Goal: Task Accomplishment & Management: Manage account settings

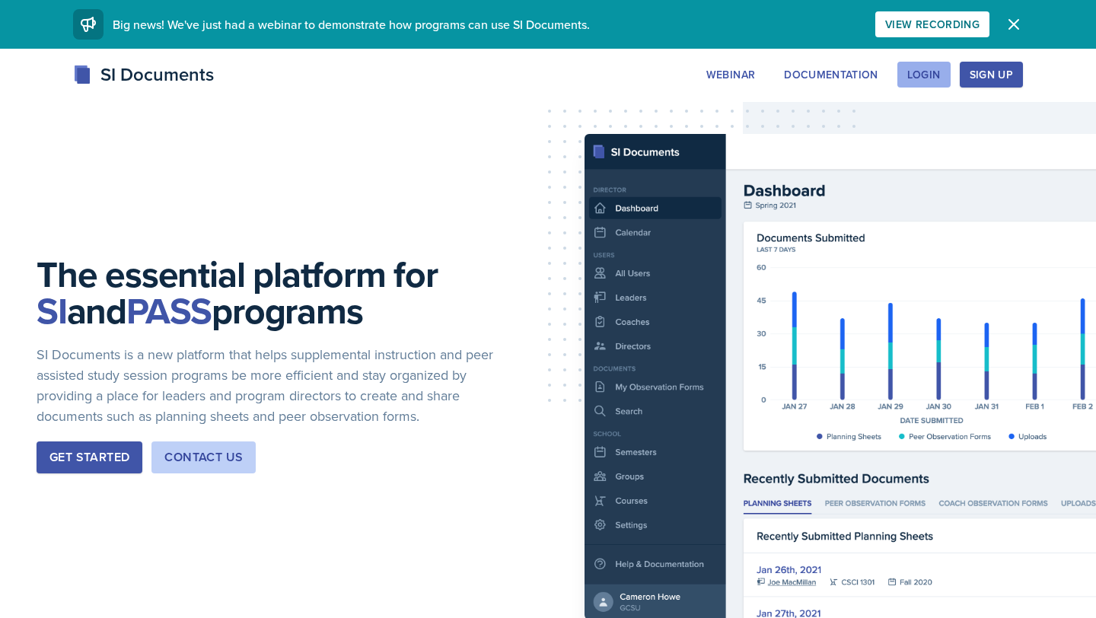
click at [931, 69] on div "Login" at bounding box center [923, 75] width 33 height 12
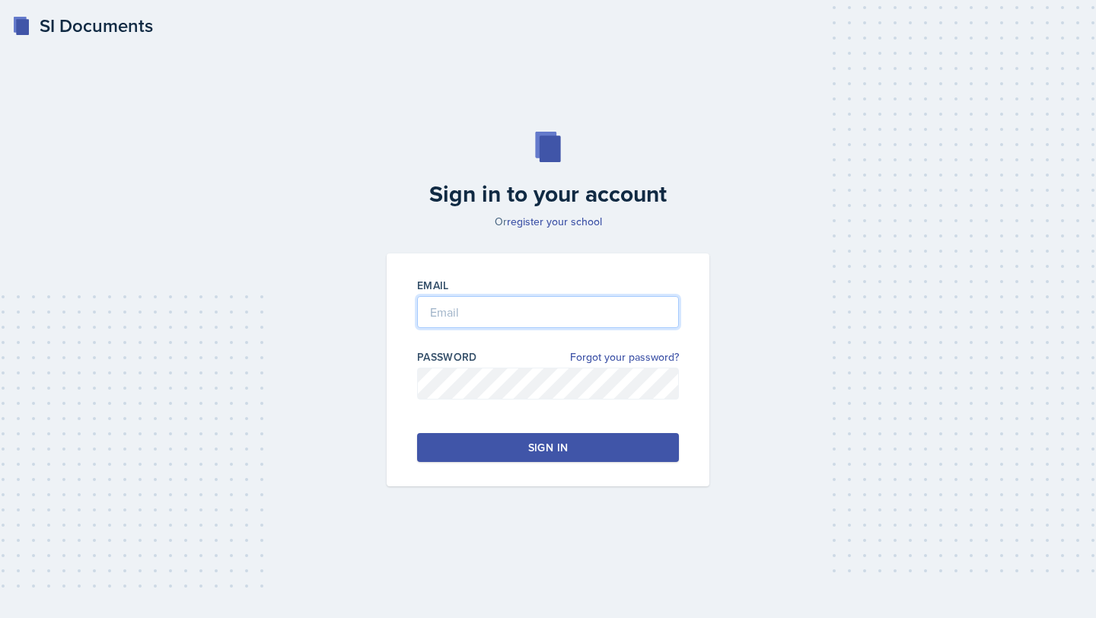
click at [546, 306] on input "email" at bounding box center [548, 312] width 262 height 32
click at [471, 316] on input "adudek@students.kennesaw.edu" at bounding box center [548, 312] width 262 height 32
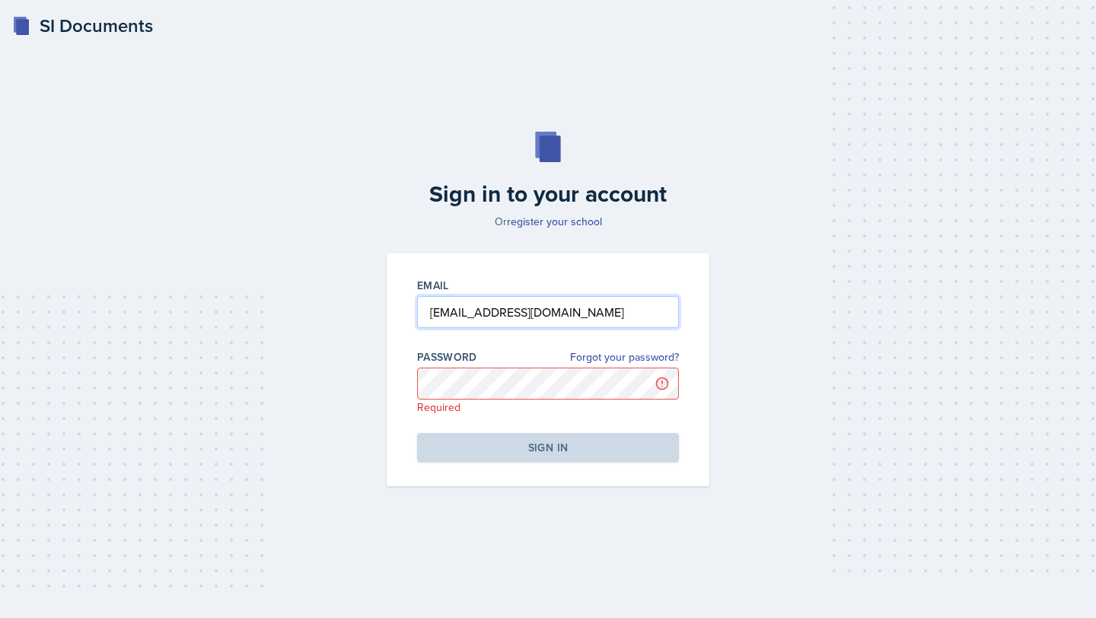
type input "adudek1@students.kennesaw.edu"
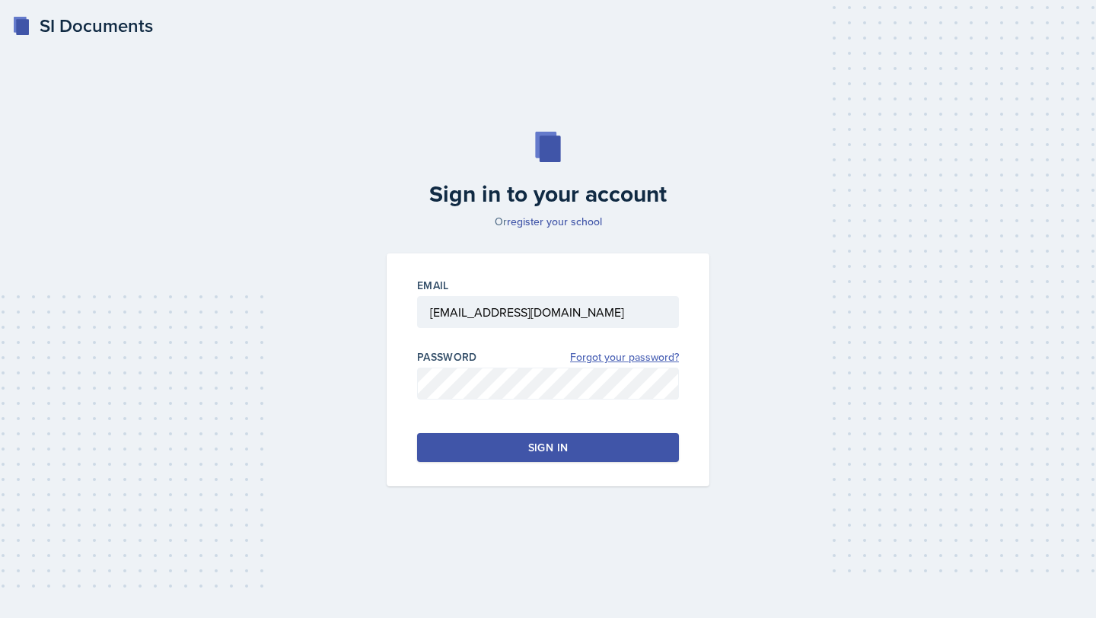
click at [603, 359] on link "Forgot your password?" at bounding box center [624, 357] width 109 height 16
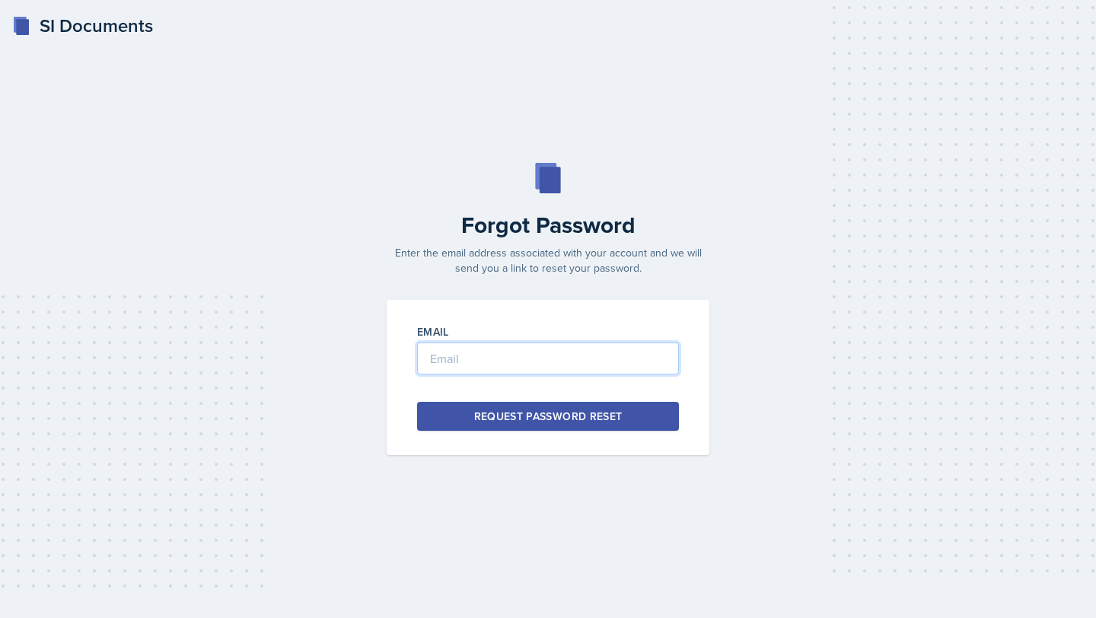
click at [460, 362] on input "email" at bounding box center [548, 359] width 262 height 32
type input "adudek1@students.kennesaw.edu"
click at [528, 415] on div "Request Password Reset" at bounding box center [548, 416] width 148 height 15
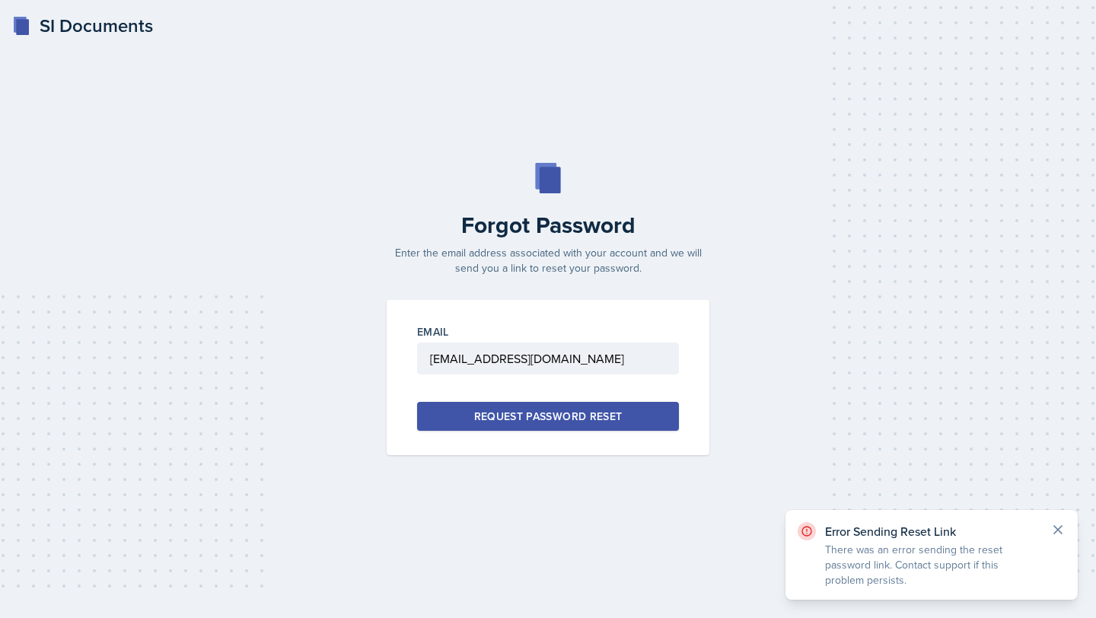
click at [1060, 530] on icon at bounding box center [1057, 529] width 15 height 15
